Goal: Task Accomplishment & Management: Manage account settings

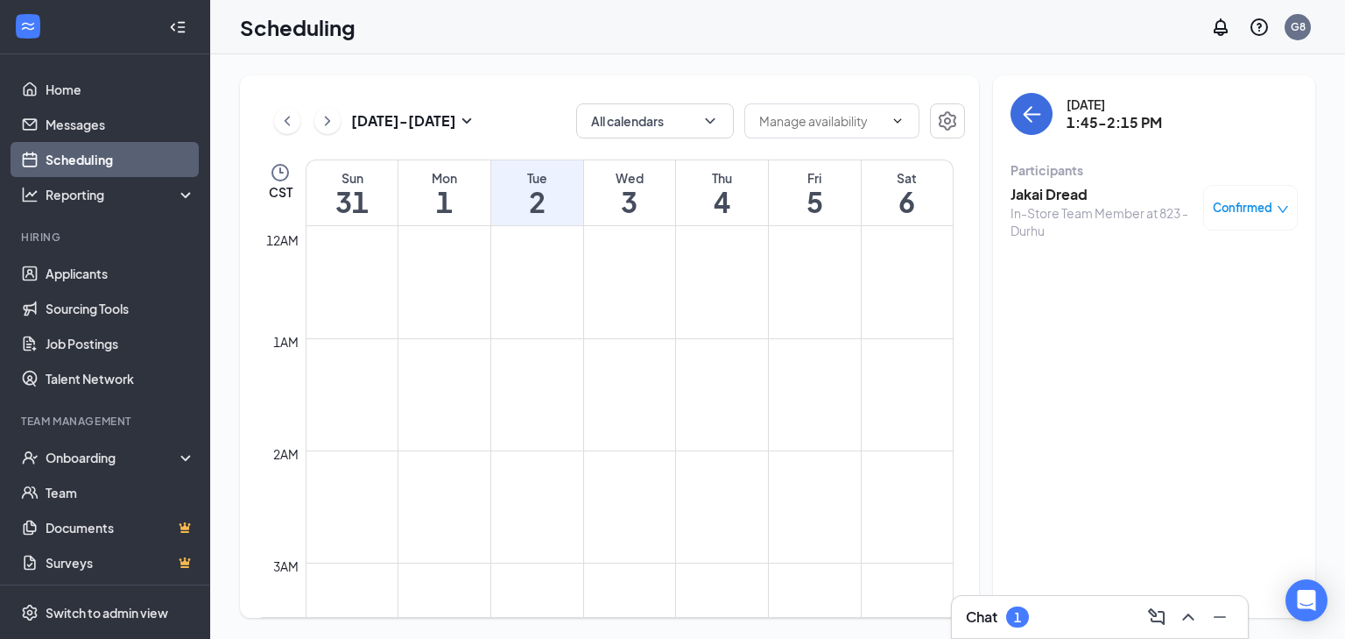
scroll to position [1422, 0]
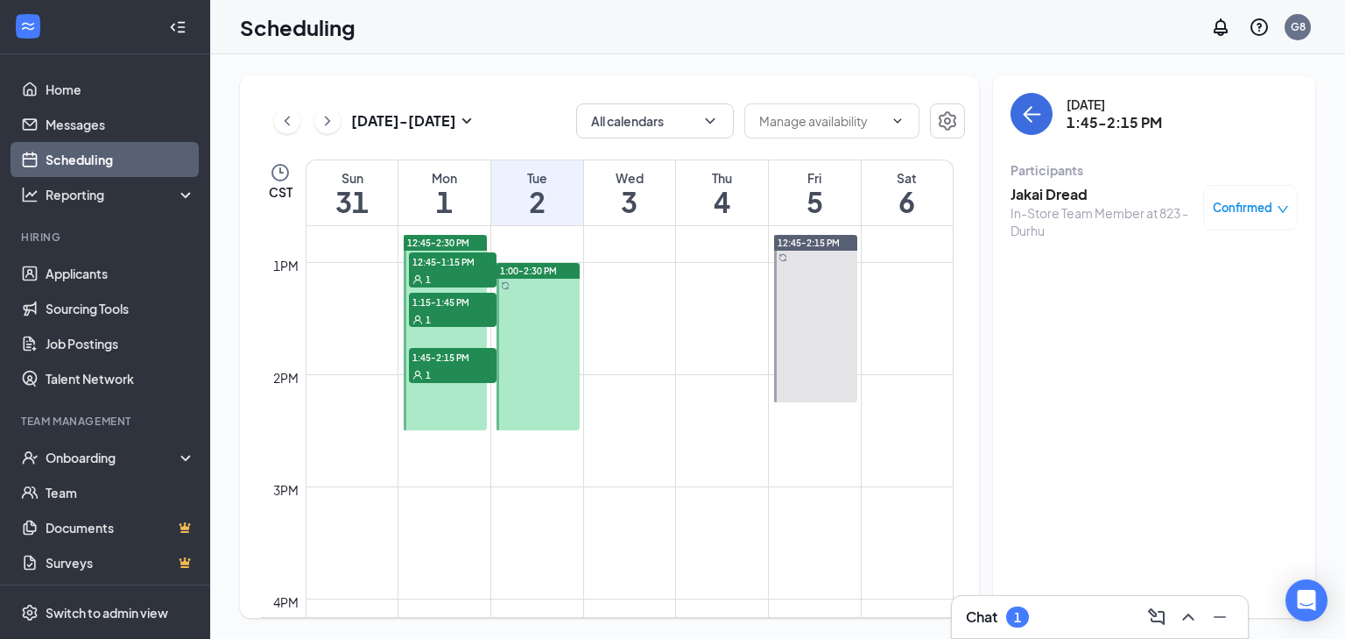
click at [103, 169] on link "Scheduling" at bounding box center [121, 159] width 150 height 35
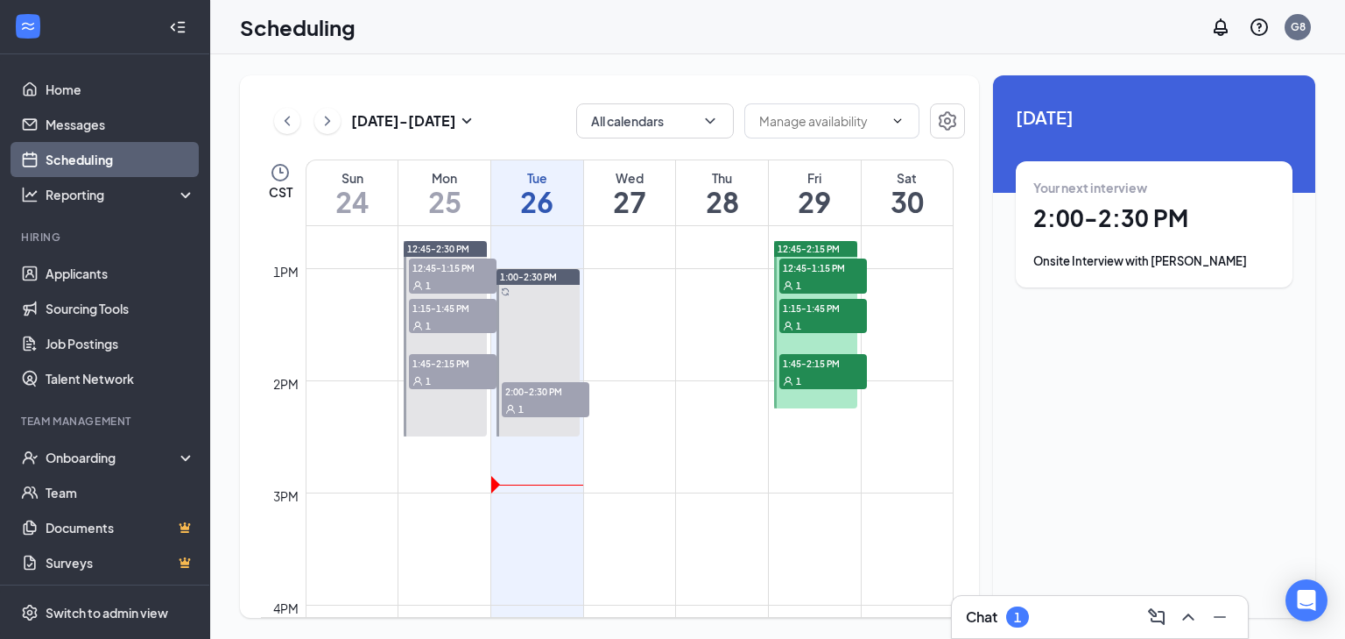
scroll to position [1422, 0]
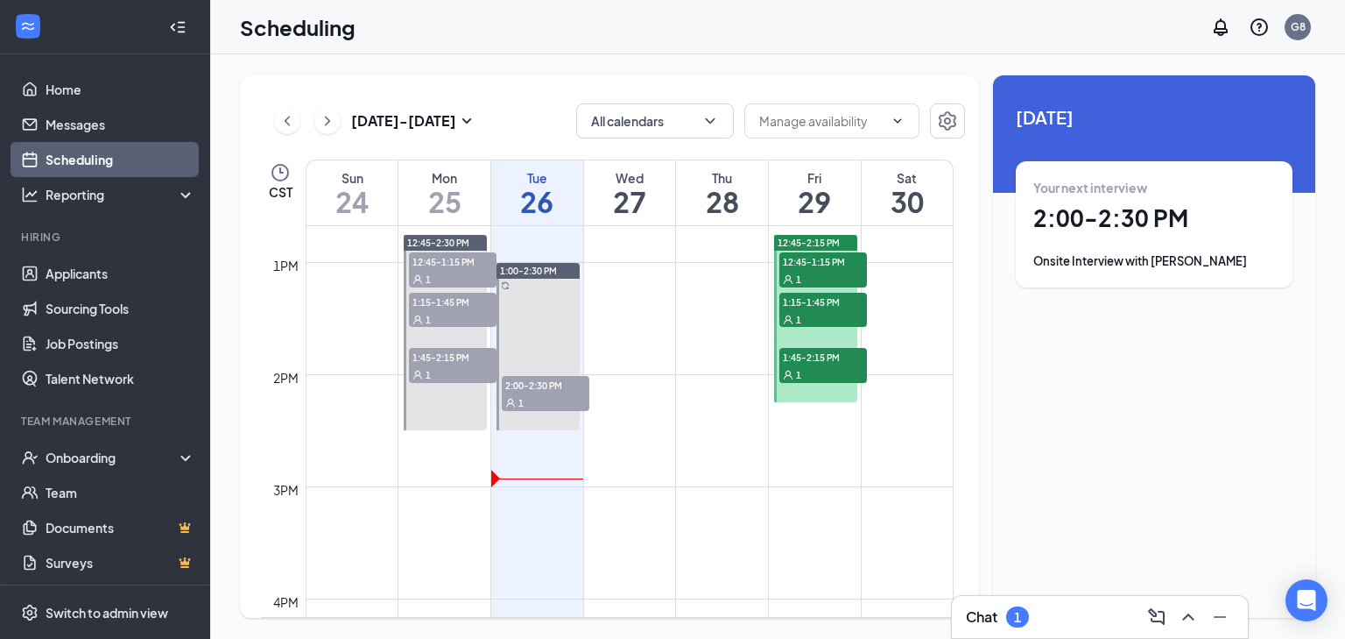
click at [1138, 224] on h1 "2:00 - 2:30 PM" at bounding box center [1155, 218] width 242 height 30
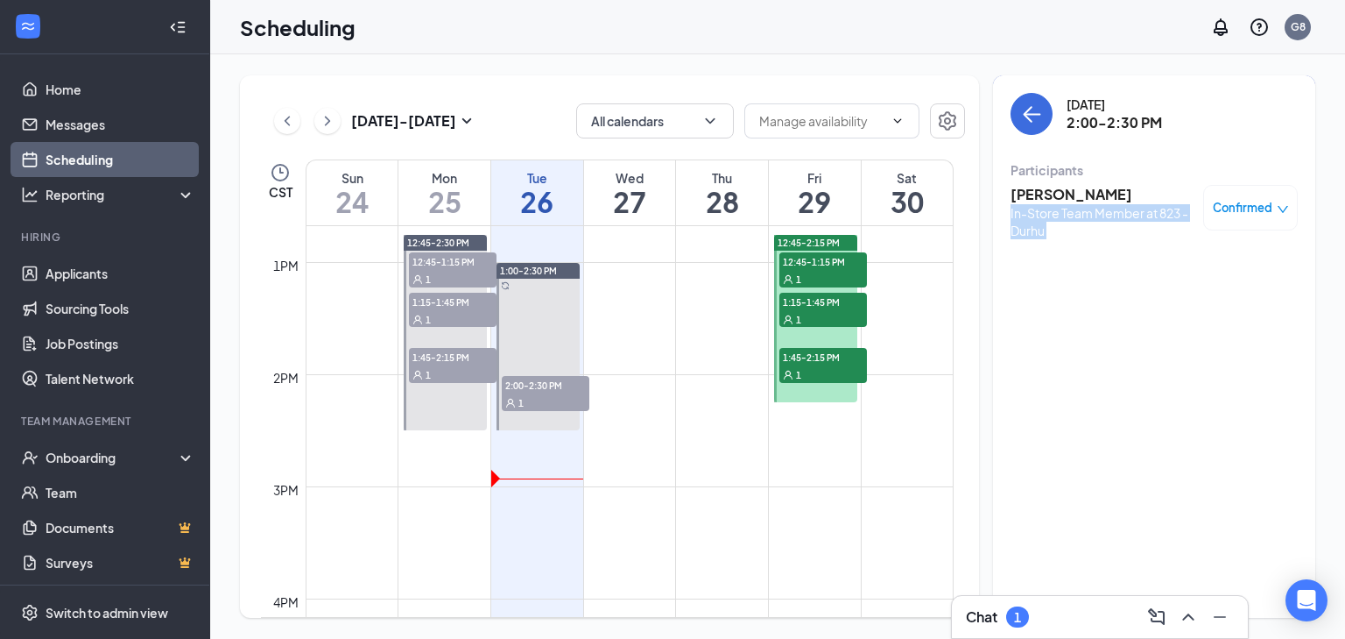
click at [1138, 224] on div "In-Store Team Member at 823 - Durhu" at bounding box center [1103, 221] width 184 height 35
click at [1270, 207] on span "Confirmed" at bounding box center [1243, 208] width 60 height 18
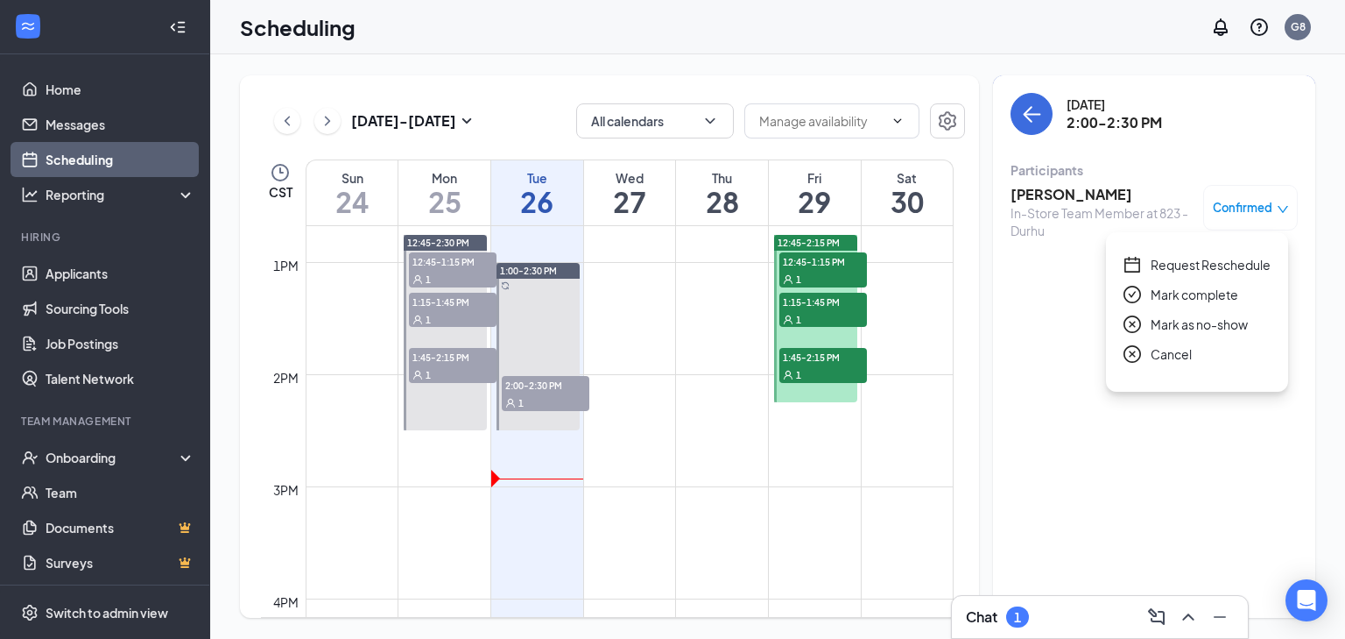
click at [1157, 329] on span "Mark as no-show" at bounding box center [1199, 323] width 97 height 19
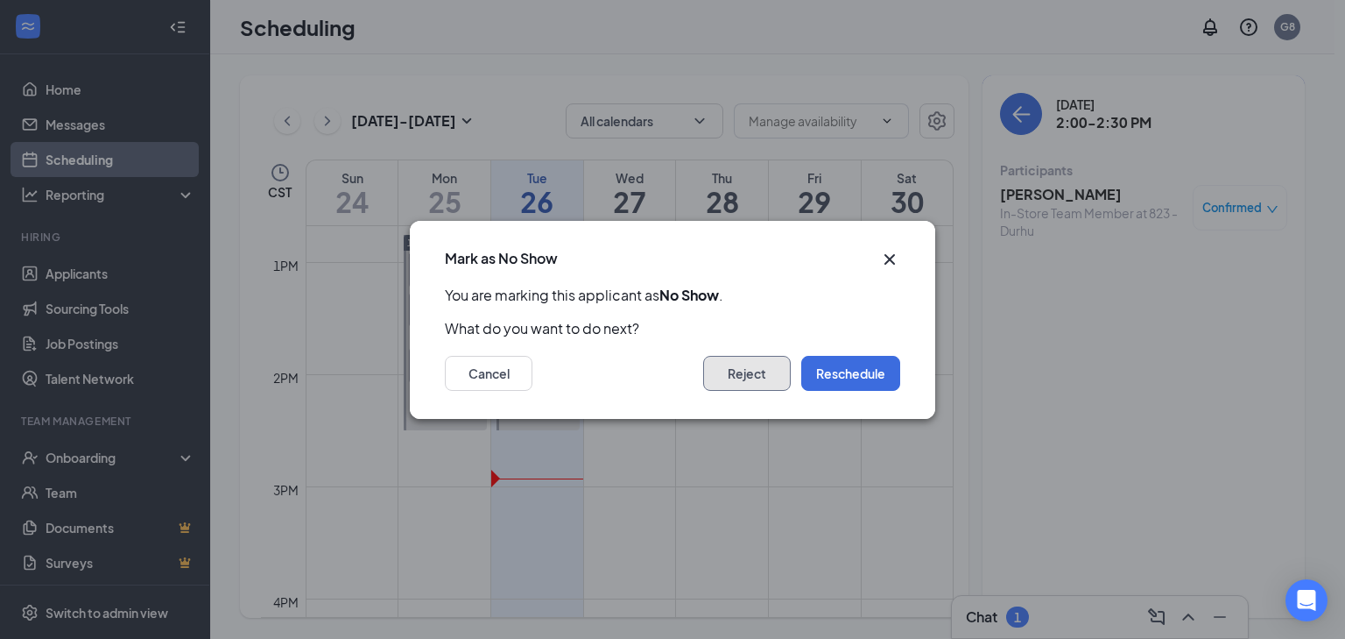
click at [759, 375] on button "Reject" at bounding box center [747, 373] width 88 height 35
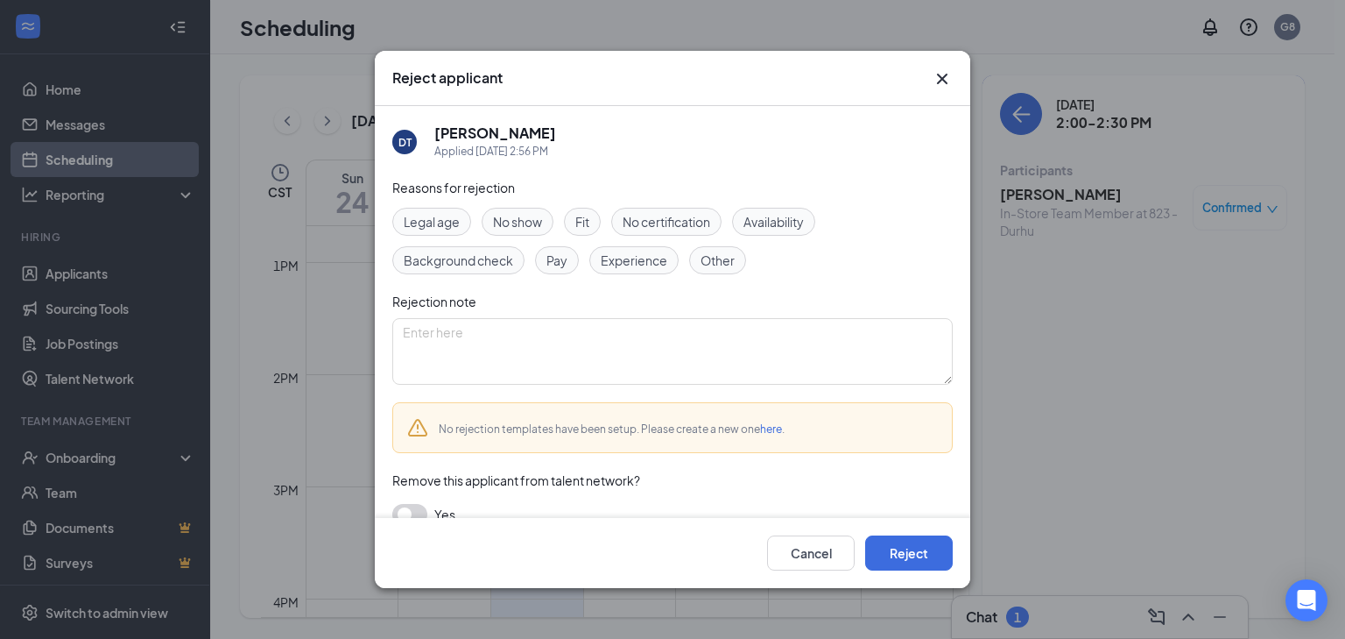
drag, startPoint x: 520, startPoint y: 217, endPoint x: 533, endPoint y: 214, distance: 13.6
click at [521, 217] on span "No show" at bounding box center [517, 221] width 49 height 19
click at [932, 550] on button "Reject" at bounding box center [909, 552] width 88 height 35
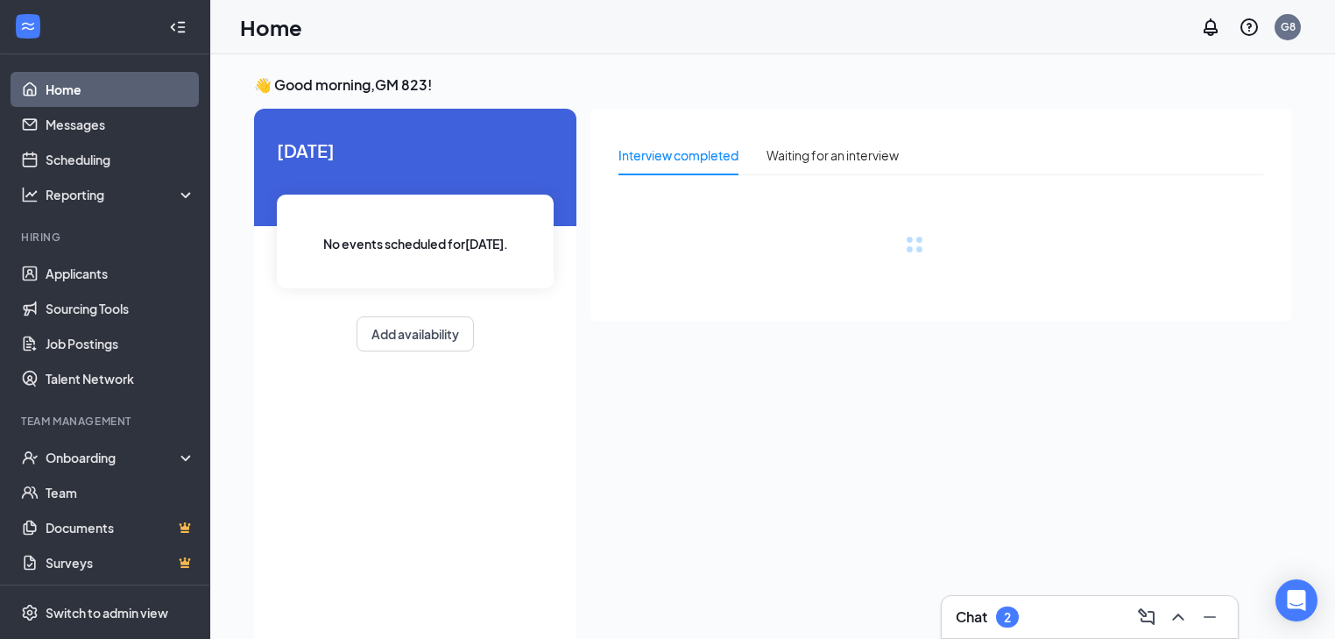
drag, startPoint x: 1034, startPoint y: 617, endPoint x: 1017, endPoint y: 614, distance: 16.8
click at [1030, 618] on div "Chat 2" at bounding box center [1090, 617] width 268 height 28
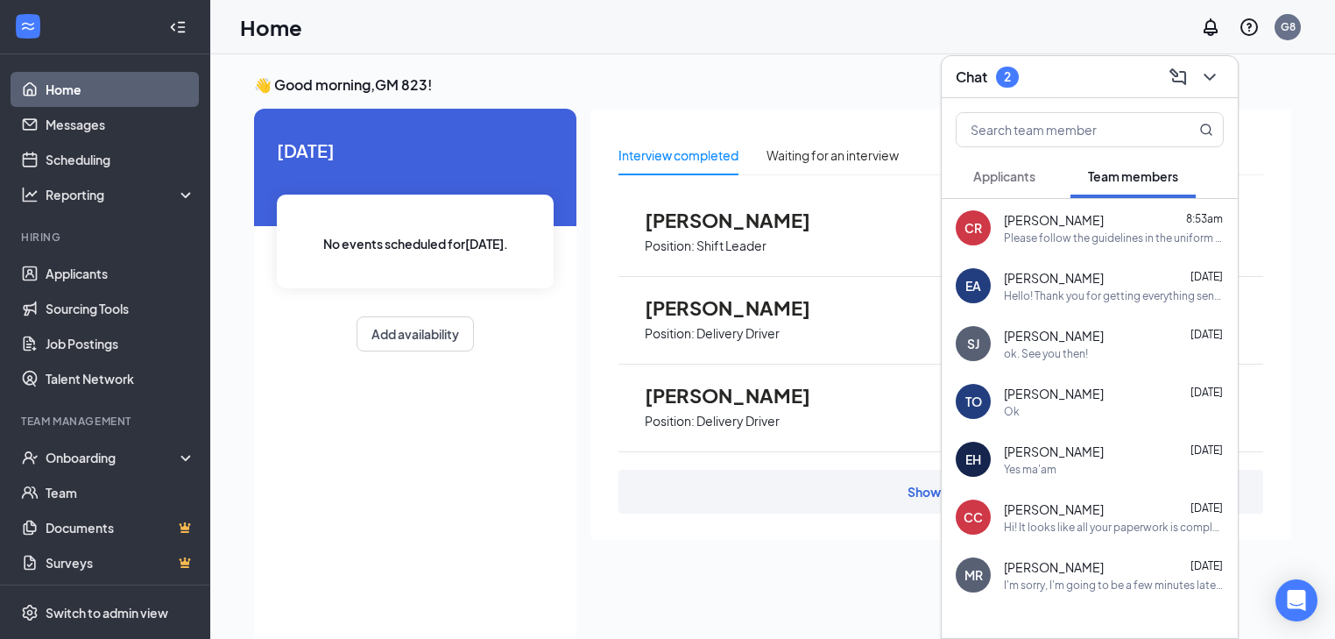
click at [1010, 189] on button "Applicants" at bounding box center [1004, 176] width 97 height 44
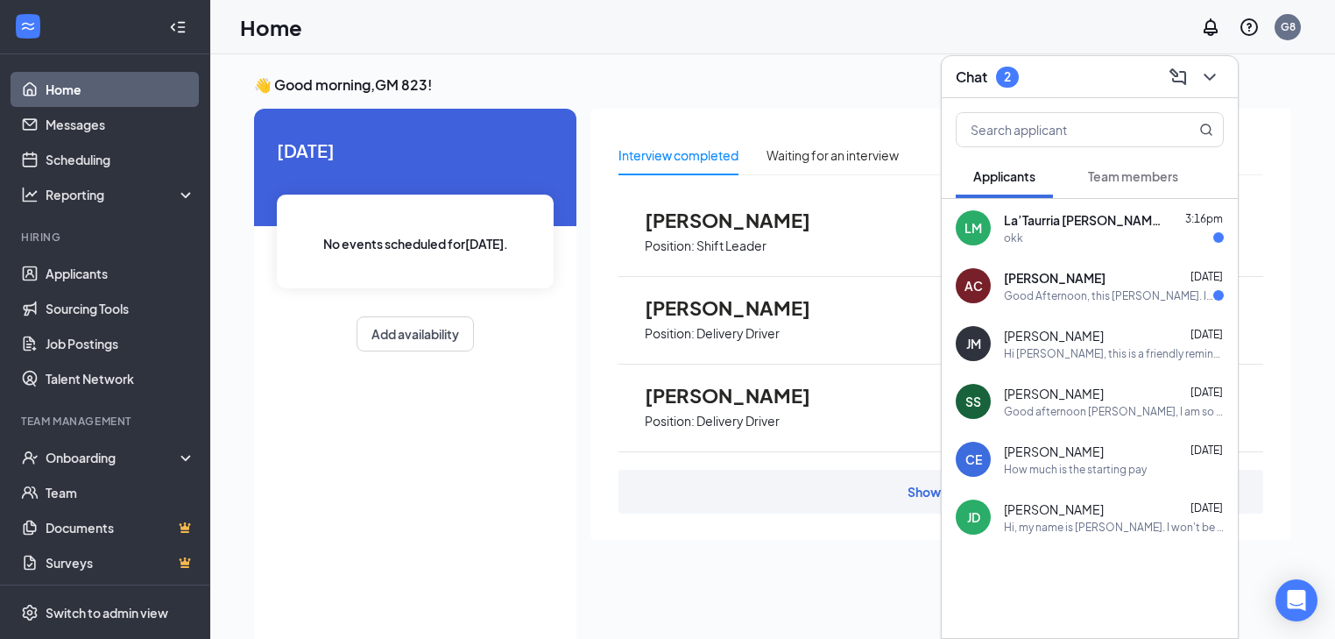
click at [1036, 211] on span "La’Taurria [PERSON_NAME]" at bounding box center [1083, 220] width 158 height 18
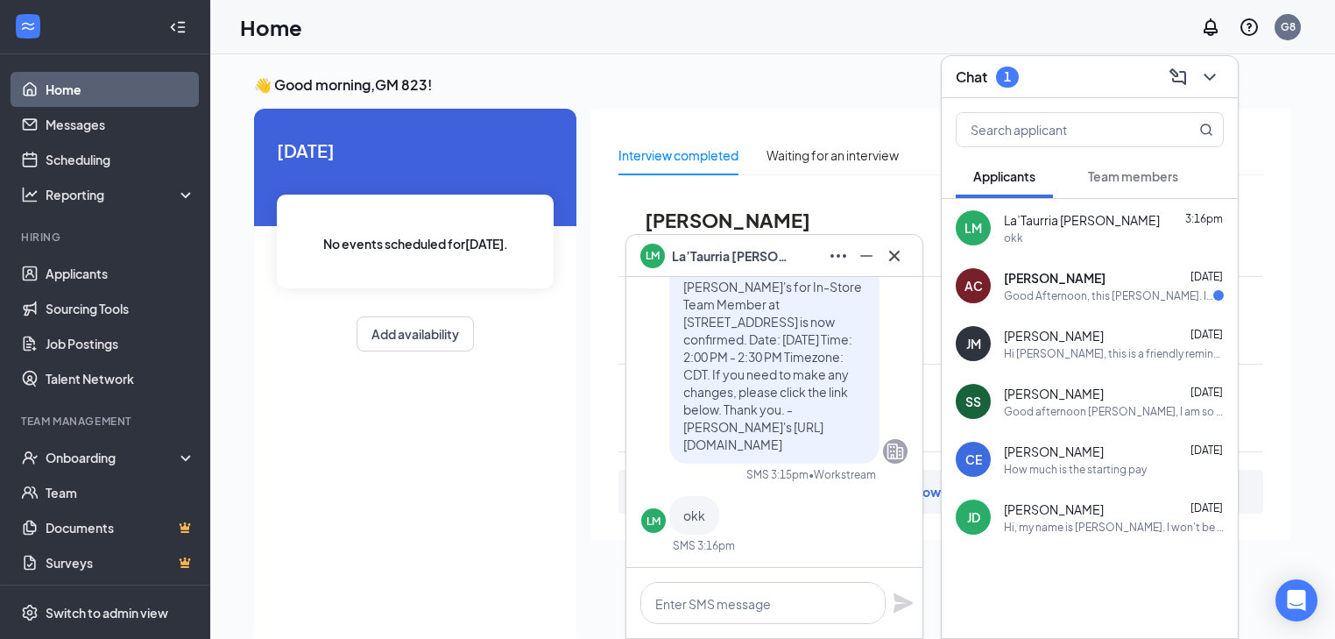
click at [720, 261] on span "La’Taurria [PERSON_NAME]" at bounding box center [733, 255] width 123 height 19
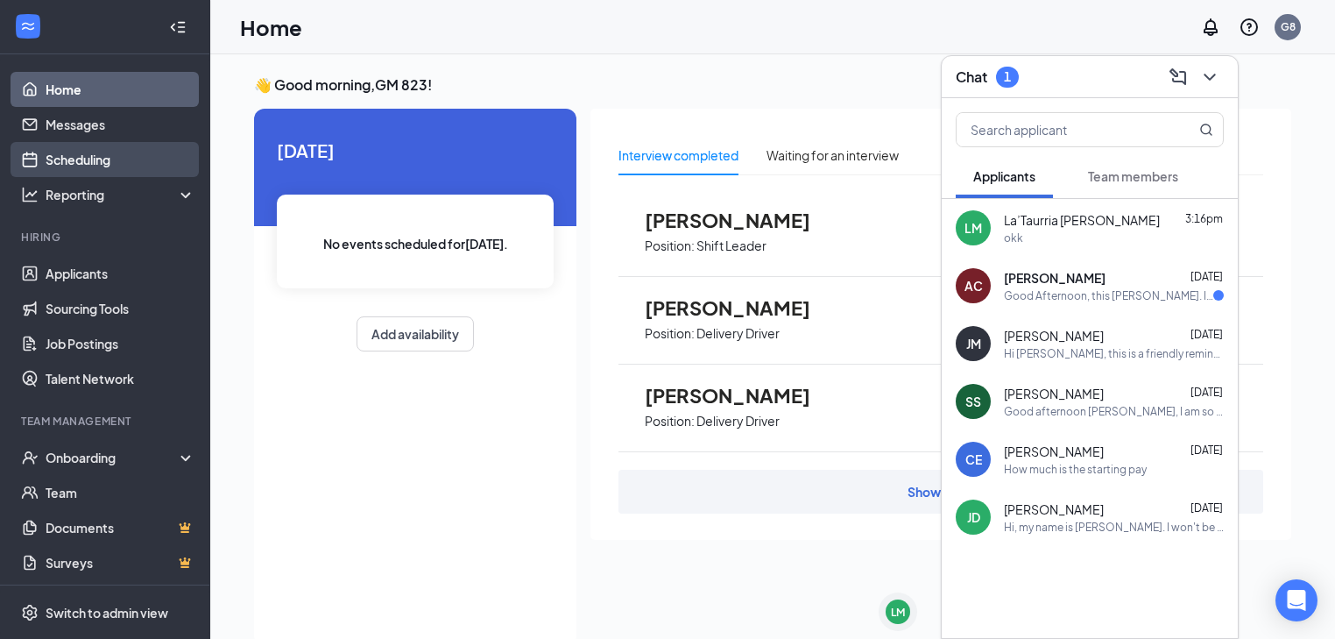
click at [88, 160] on link "Scheduling" at bounding box center [121, 159] width 150 height 35
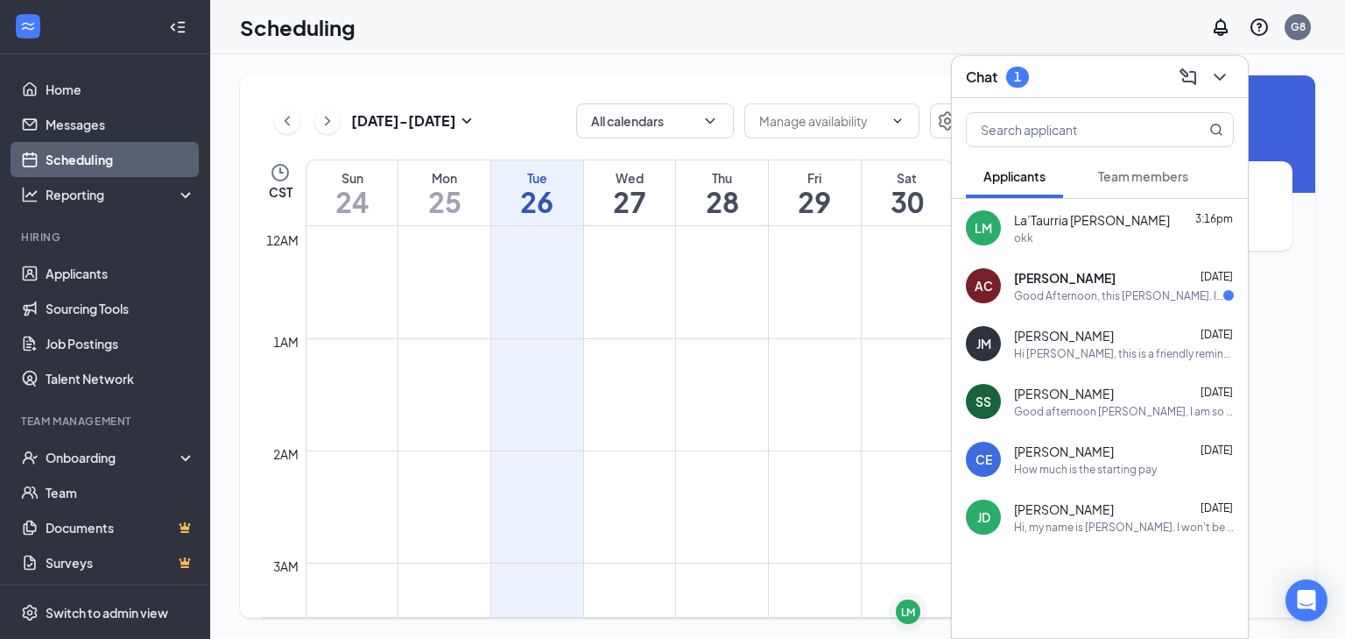
scroll to position [861, 0]
click at [1231, 83] on button at bounding box center [1220, 77] width 28 height 28
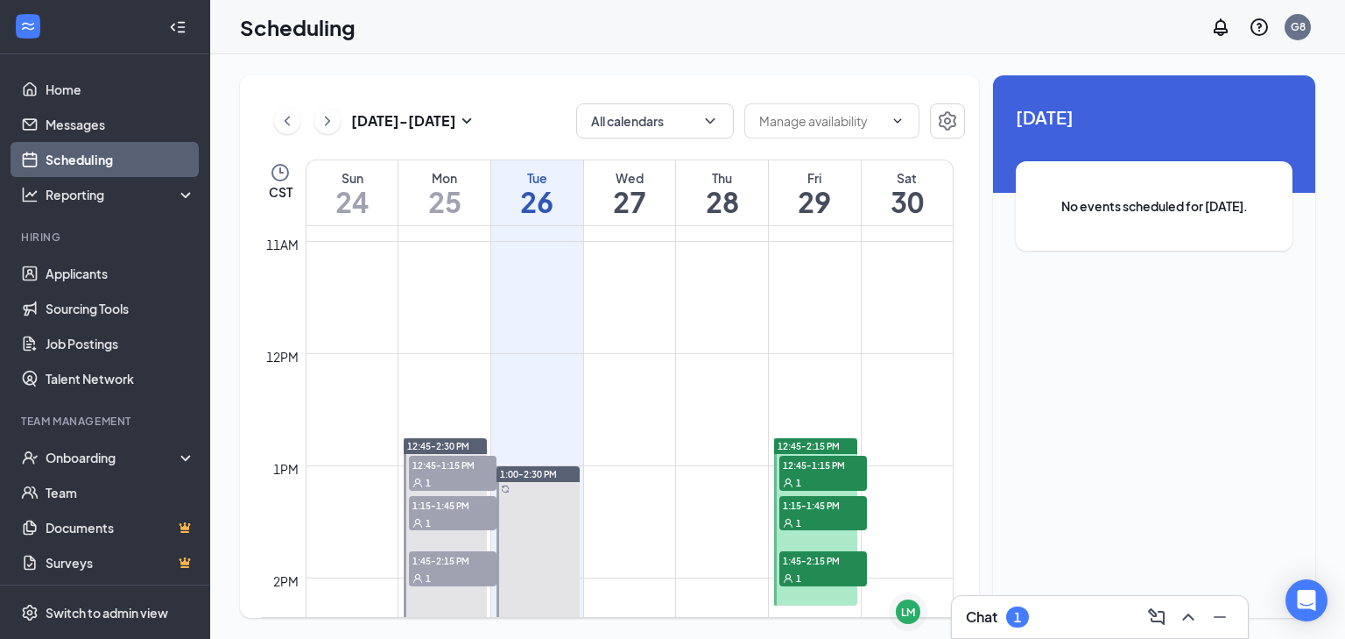
scroll to position [1282, 0]
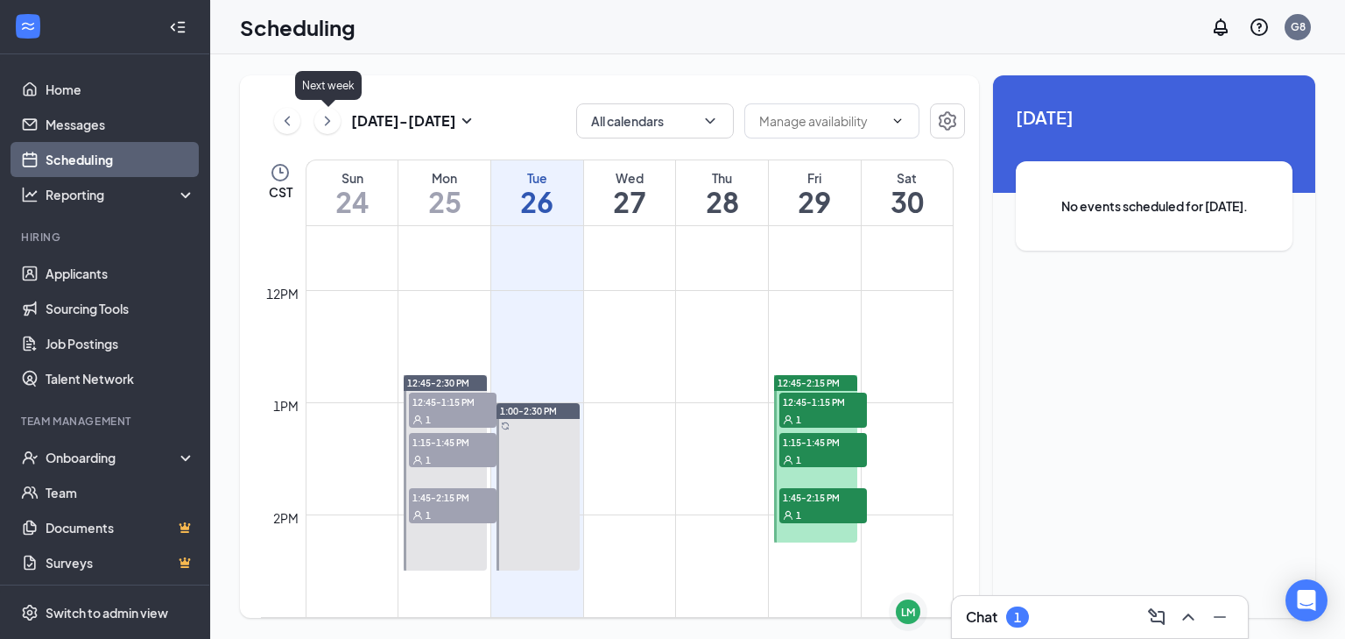
click at [333, 126] on icon "ChevronRight" at bounding box center [328, 120] width 18 height 21
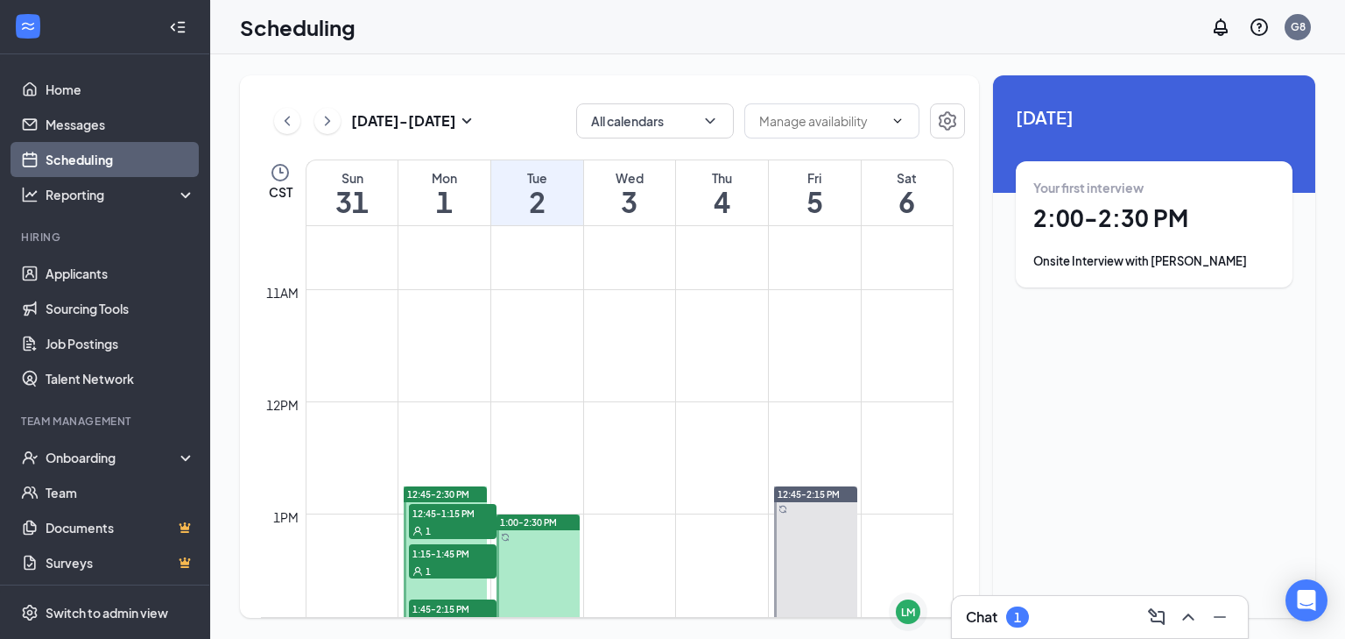
scroll to position [1211, 0]
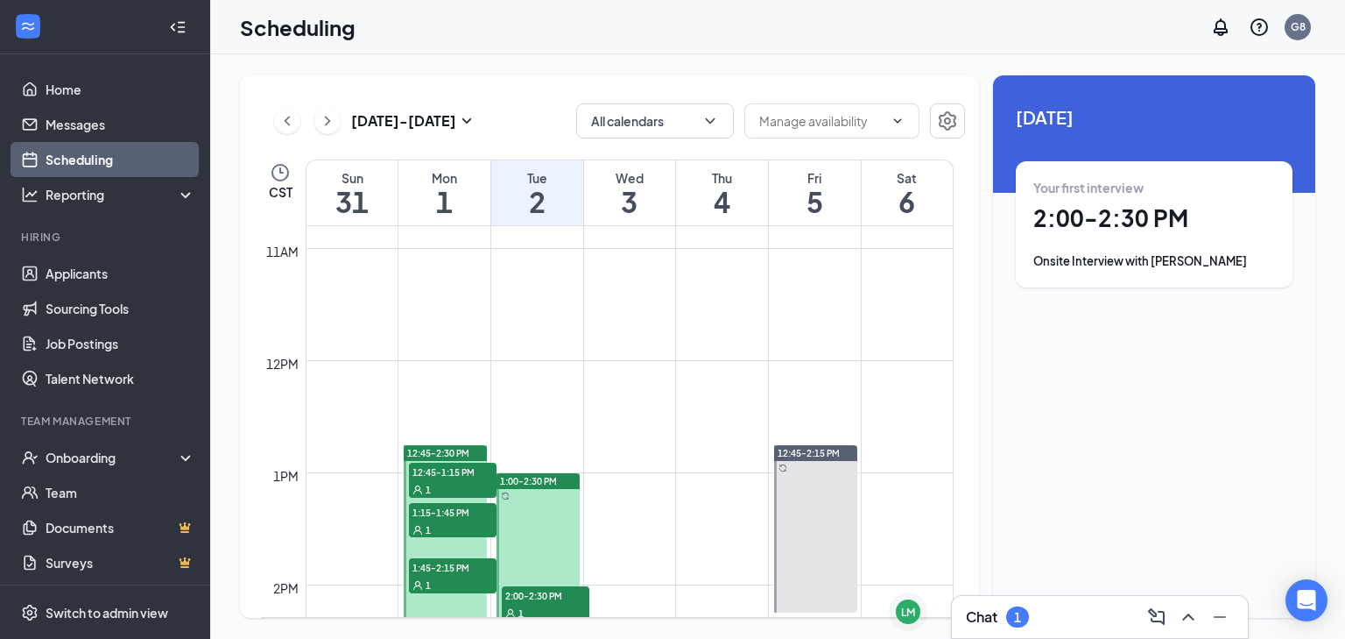
click at [543, 594] on span "2:00-2:30 PM" at bounding box center [546, 595] width 88 height 18
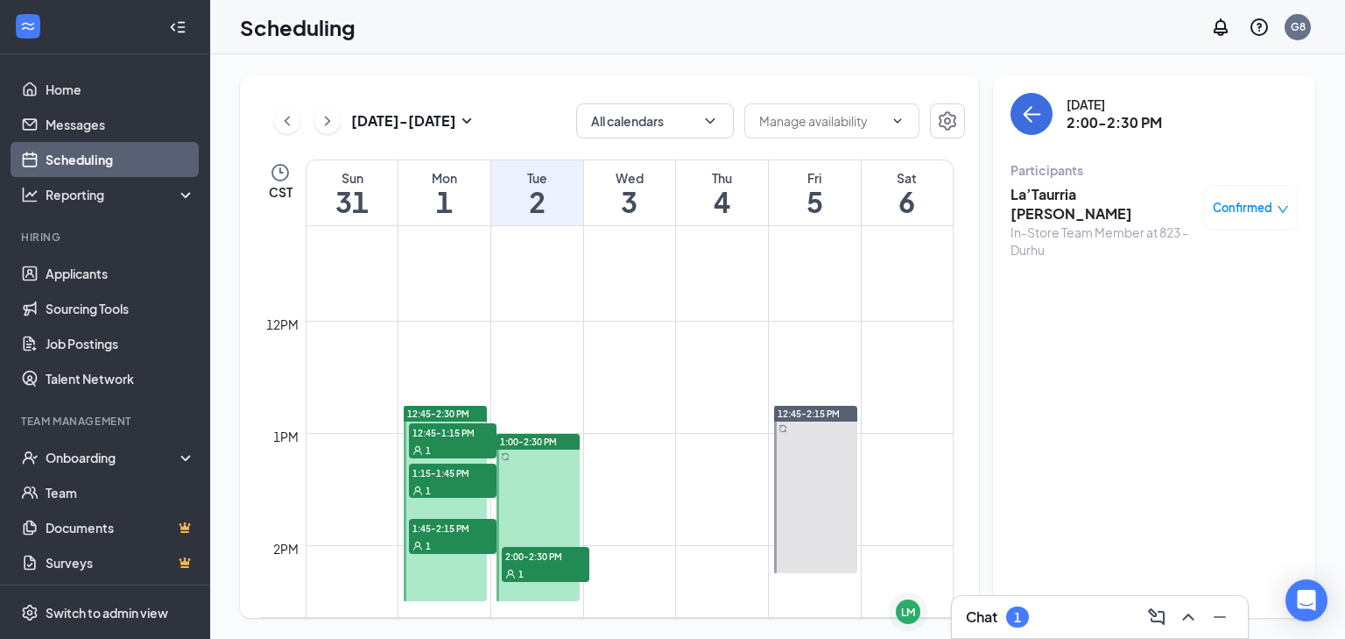
scroll to position [1352, 0]
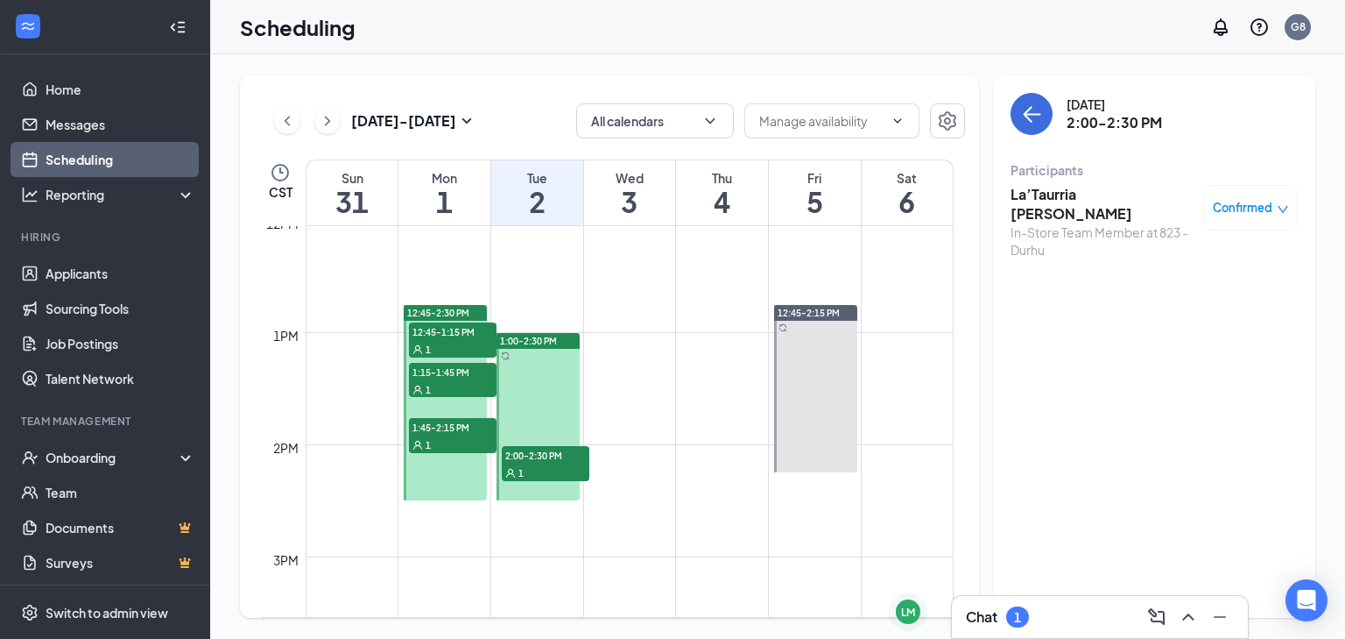
click at [1051, 191] on h3 "La’Taurria [PERSON_NAME]" at bounding box center [1103, 204] width 184 height 39
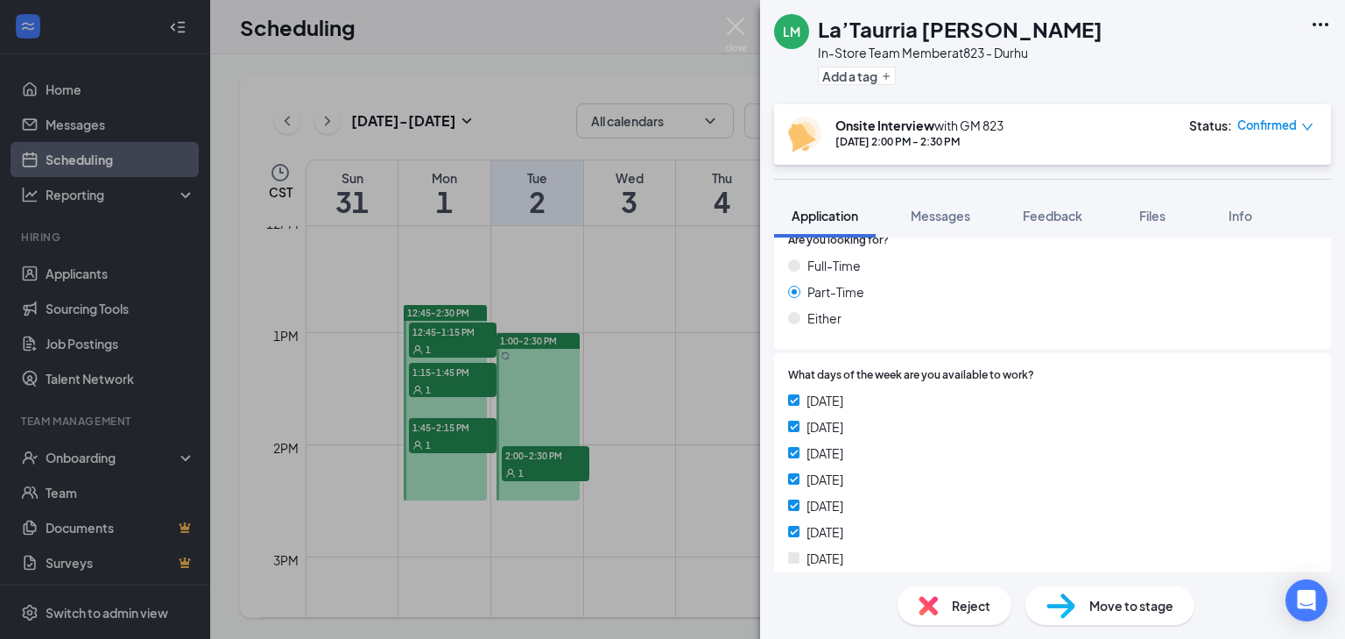
scroll to position [194, 0]
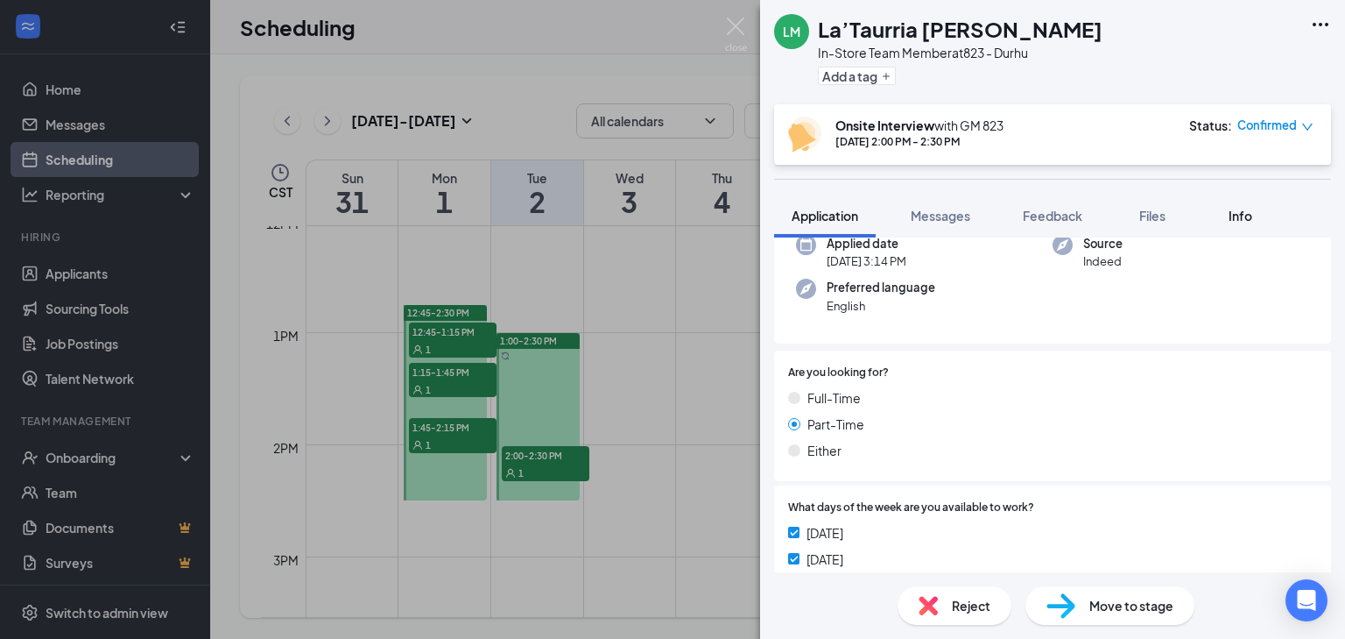
click at [1253, 208] on span "Info" at bounding box center [1241, 216] width 24 height 16
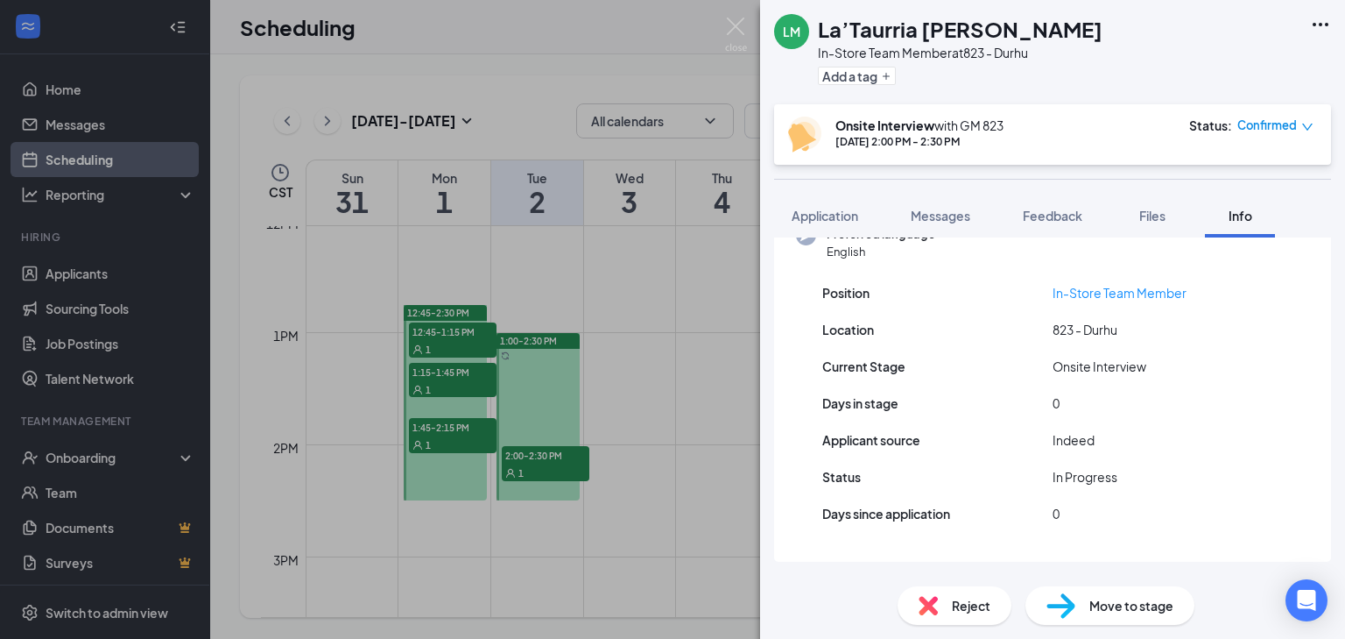
scroll to position [194, 0]
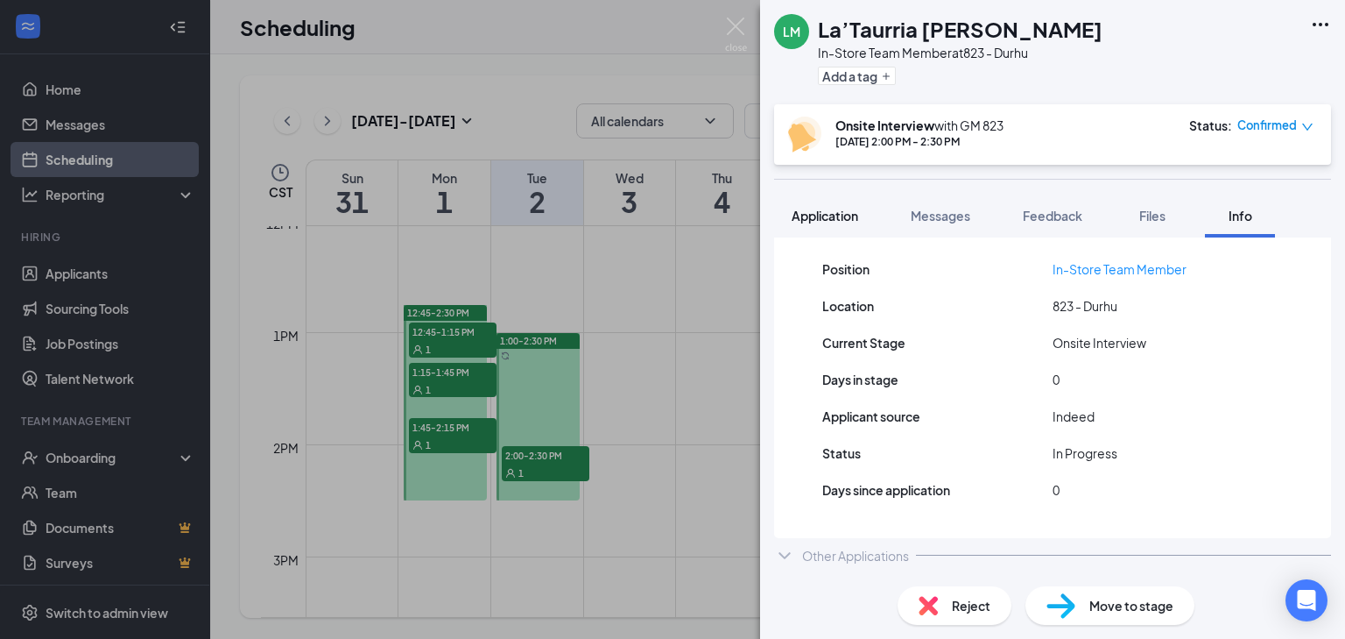
click at [823, 220] on span "Application" at bounding box center [825, 216] width 67 height 16
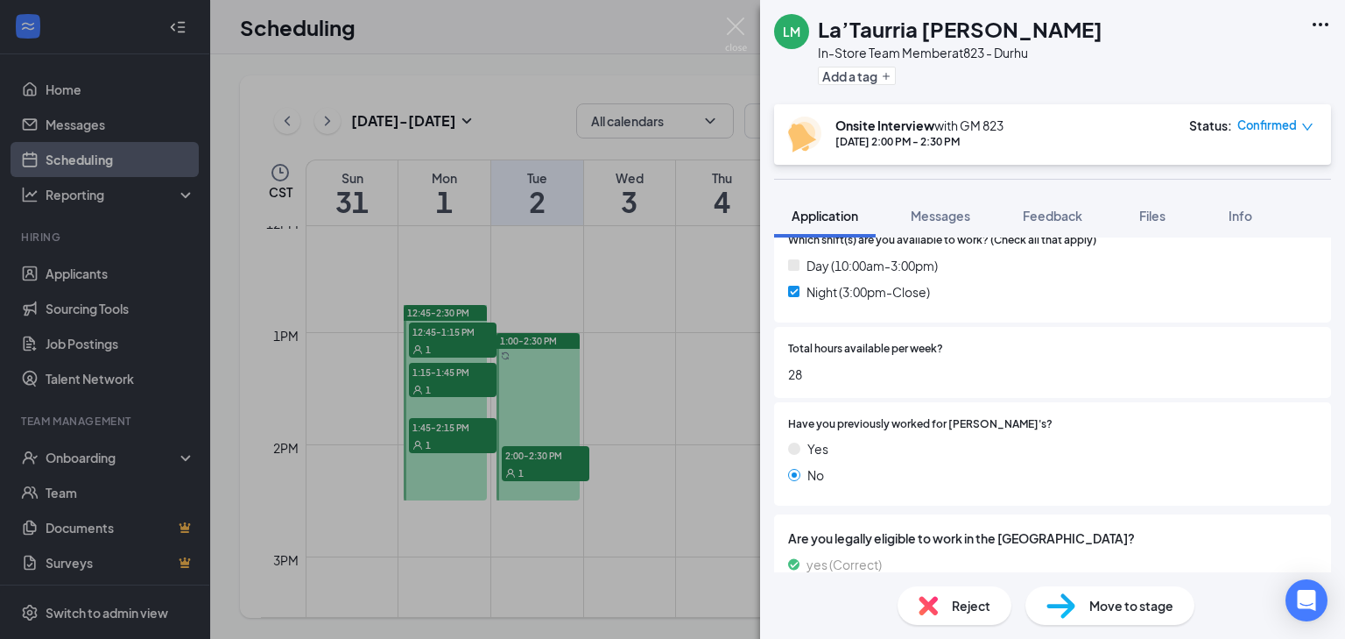
scroll to position [420, 0]
